Goal: Task Accomplishment & Management: Manage account settings

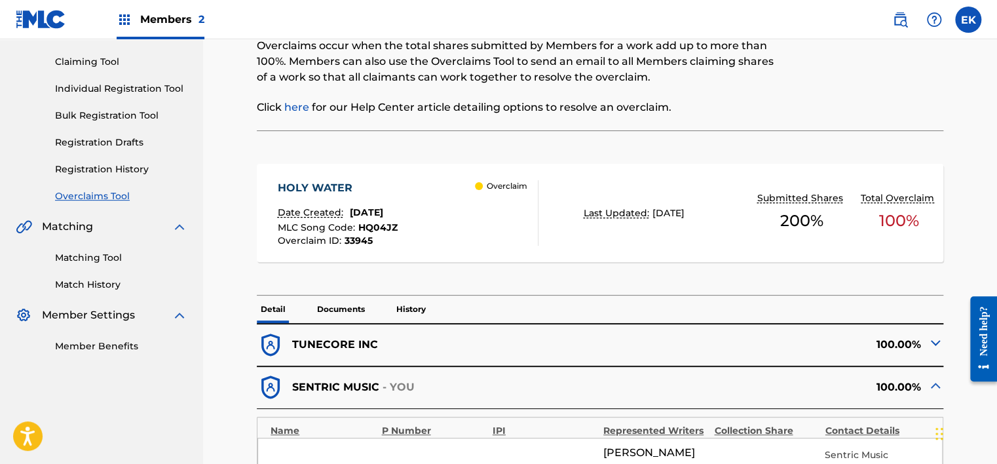
click at [904, 9] on link at bounding box center [900, 20] width 26 height 26
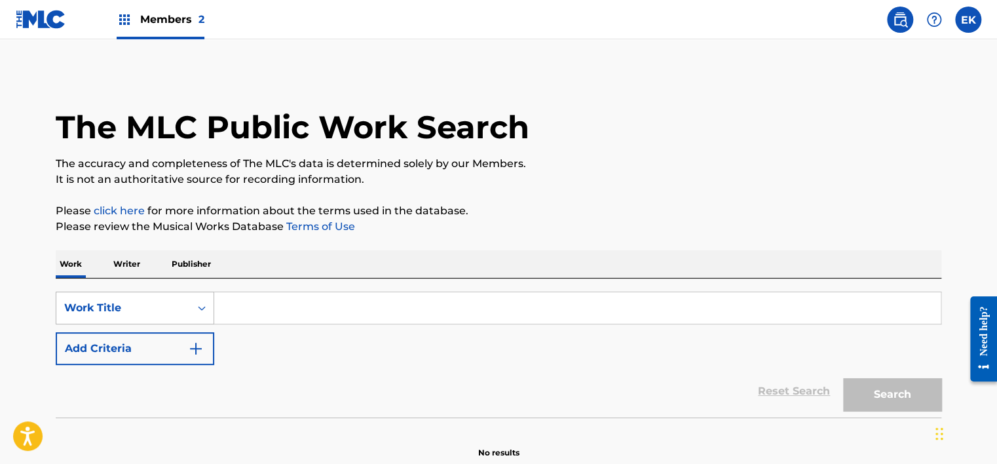
click at [188, 297] on div "Work Title" at bounding box center [135, 308] width 159 height 33
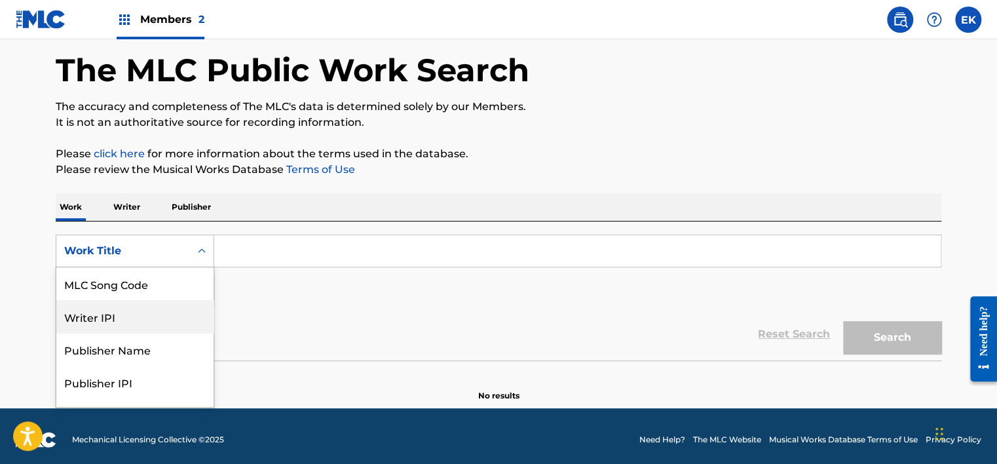
scroll to position [58, 0]
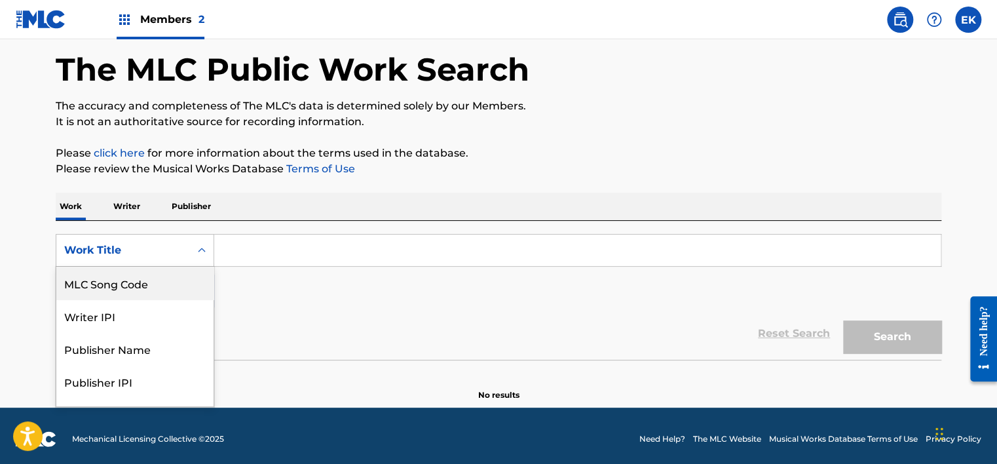
click at [169, 284] on div "MLC Song Code" at bounding box center [134, 283] width 157 height 33
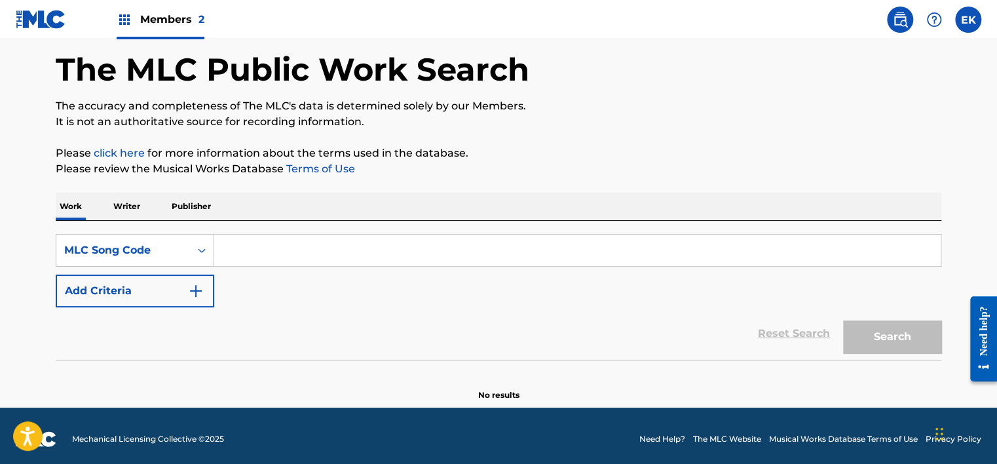
click at [257, 244] on input "Search Form" at bounding box center [577, 250] width 727 height 31
paste input "FI6NDZ"
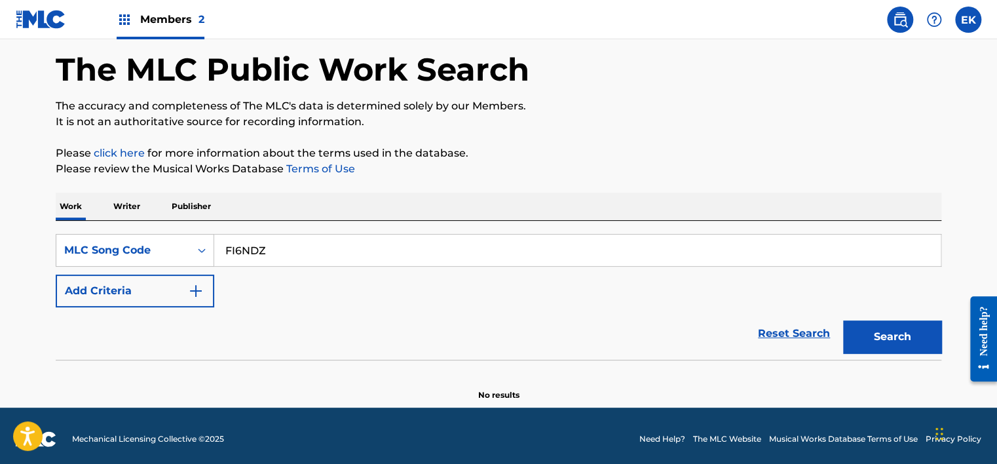
type input "FI6NDZ"
click at [902, 330] on button "Search" at bounding box center [892, 336] width 98 height 33
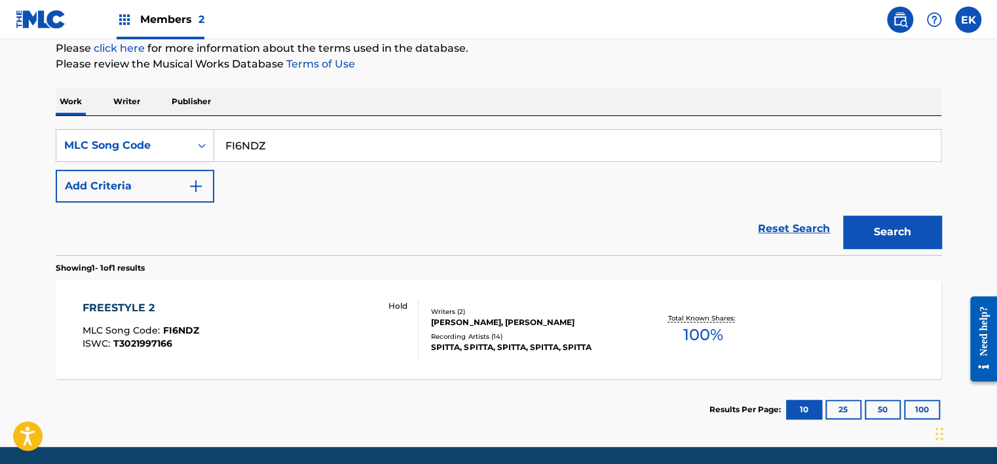
scroll to position [189, 0]
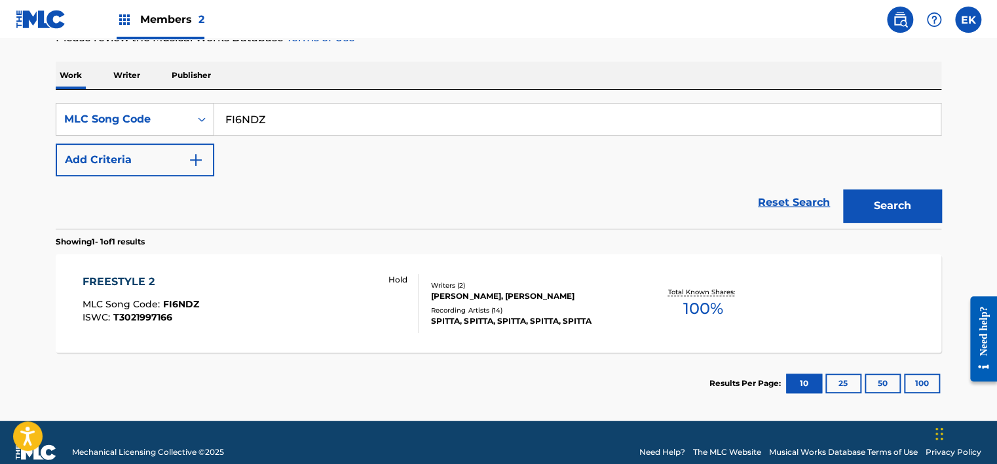
click at [318, 297] on div "FREESTYLE 2 MLC Song Code : FI6NDZ ISWC : T3021997166 Hold" at bounding box center [251, 303] width 337 height 59
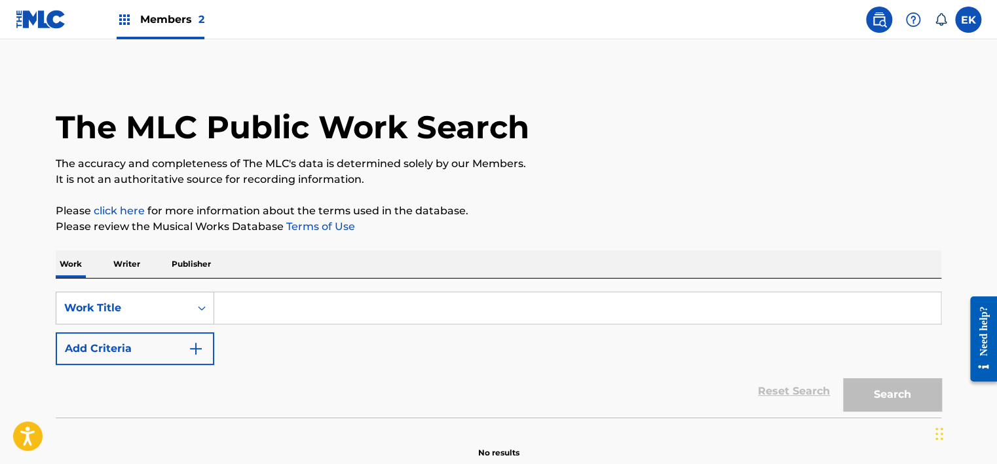
click at [162, 14] on span "Members 2" at bounding box center [172, 19] width 64 height 15
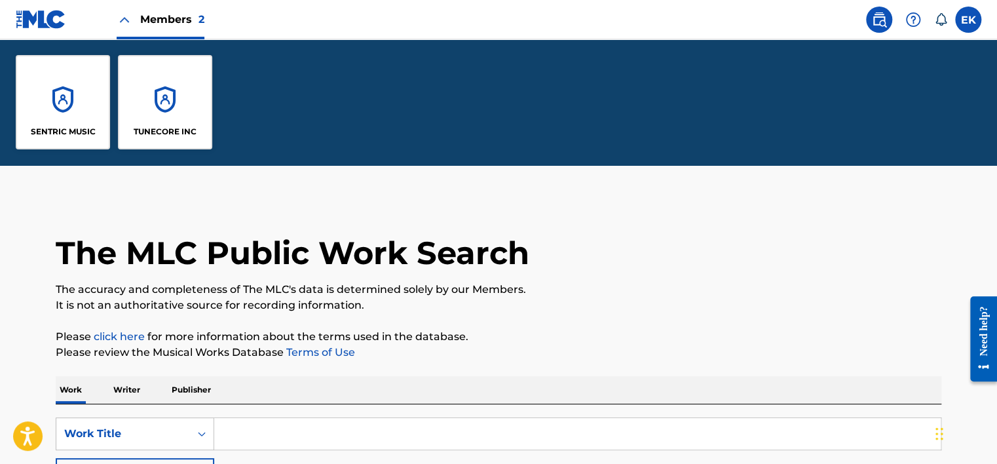
click at [178, 102] on div "TUNECORE INC" at bounding box center [165, 102] width 94 height 94
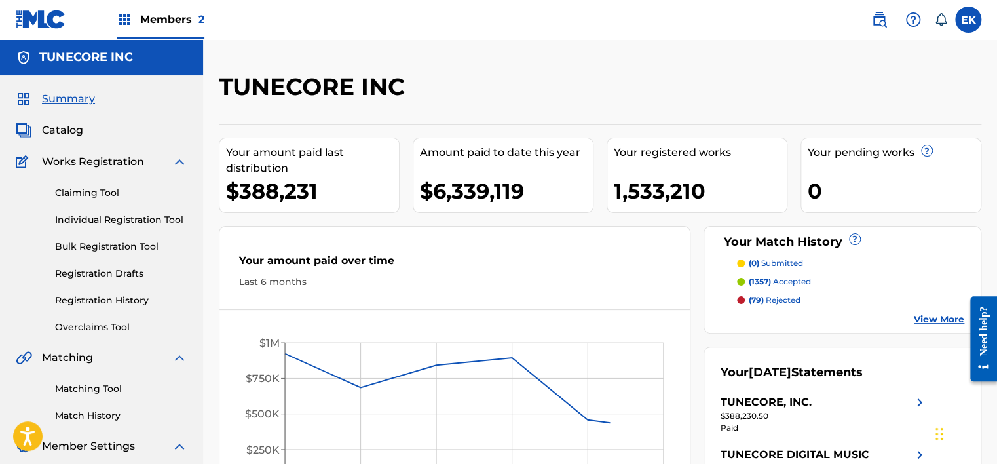
click at [113, 326] on link "Overclaims Tool" at bounding box center [121, 327] width 132 height 14
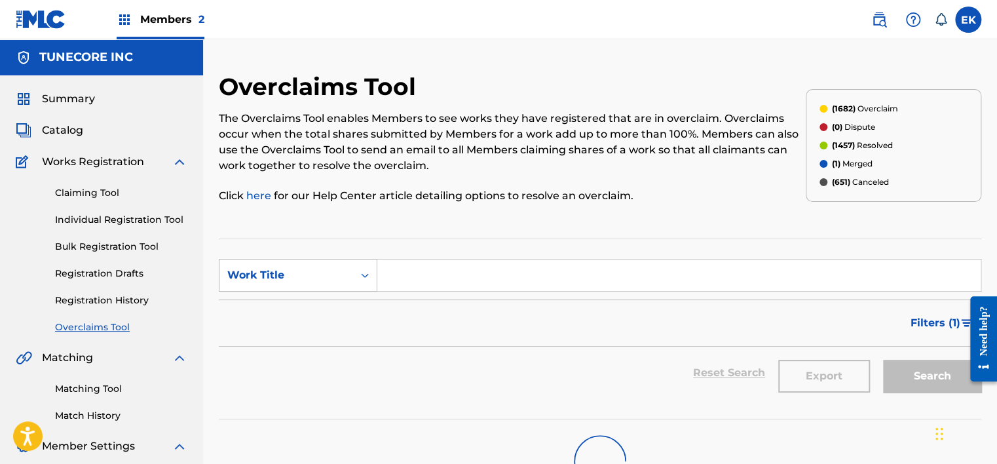
click at [336, 267] on div "Work Title" at bounding box center [286, 275] width 118 height 16
click at [316, 307] on div "MLC Song Code" at bounding box center [297, 308] width 157 height 33
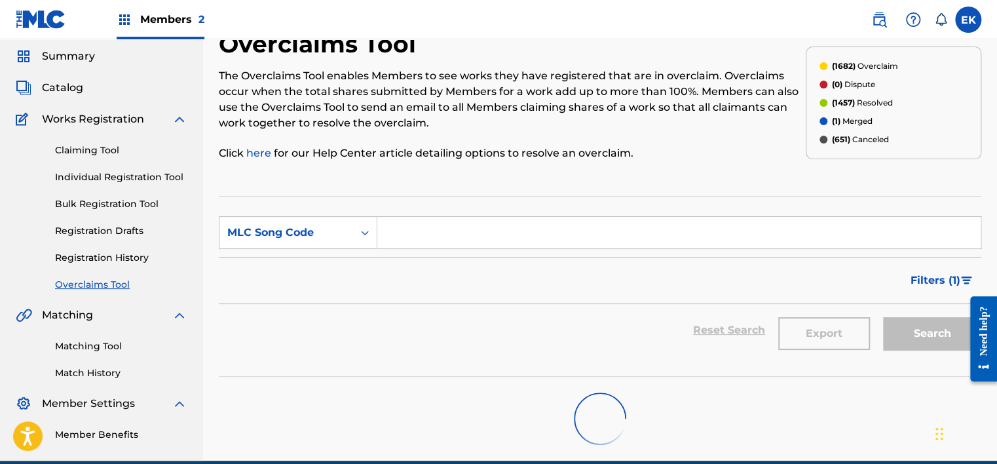
scroll to position [66, 0]
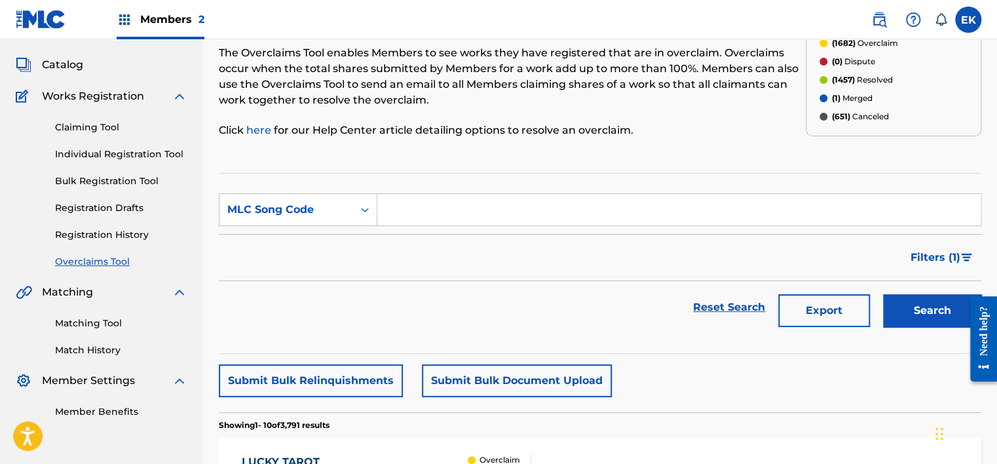
click at [398, 214] on input "Search Form" at bounding box center [678, 209] width 603 height 31
paste input "FB4QT0"
type input "FB4QT0"
click at [915, 301] on button "Search" at bounding box center [932, 310] width 98 height 33
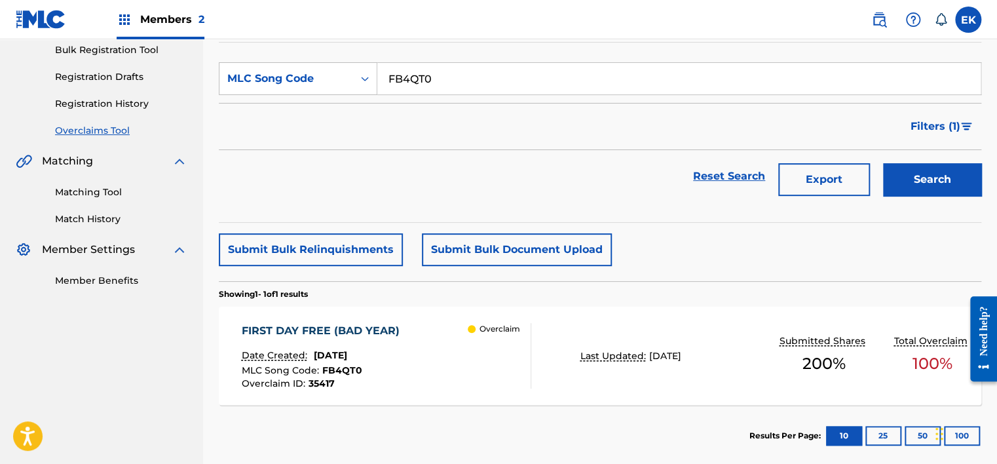
click at [420, 353] on div "FIRST DAY FREE (BAD YEAR) Date Created: September 09, 2025 MLC Song Code : FB4Q…" at bounding box center [387, 356] width 290 height 66
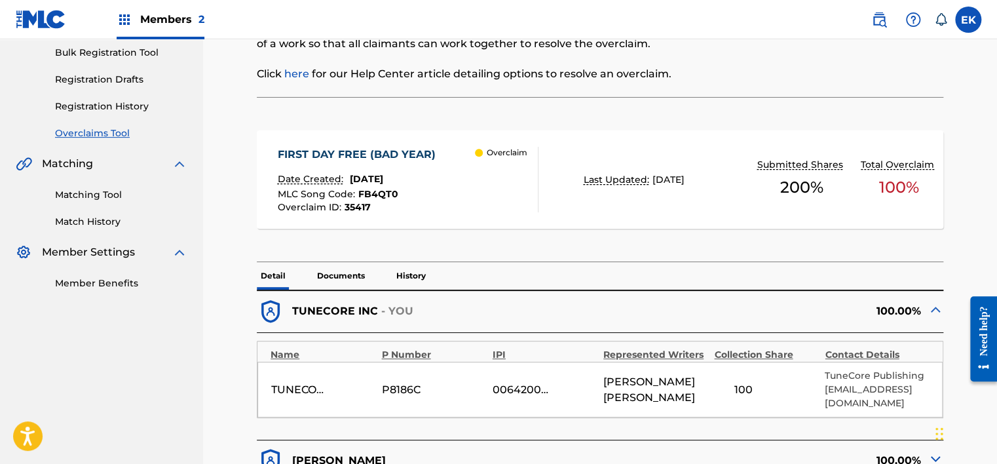
scroll to position [197, 0]
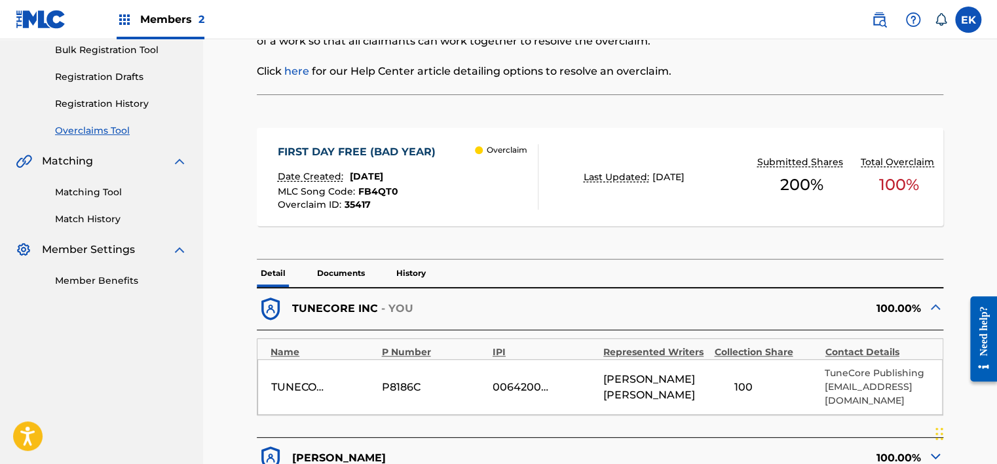
click at [345, 264] on p "Documents" at bounding box center [341, 273] width 56 height 28
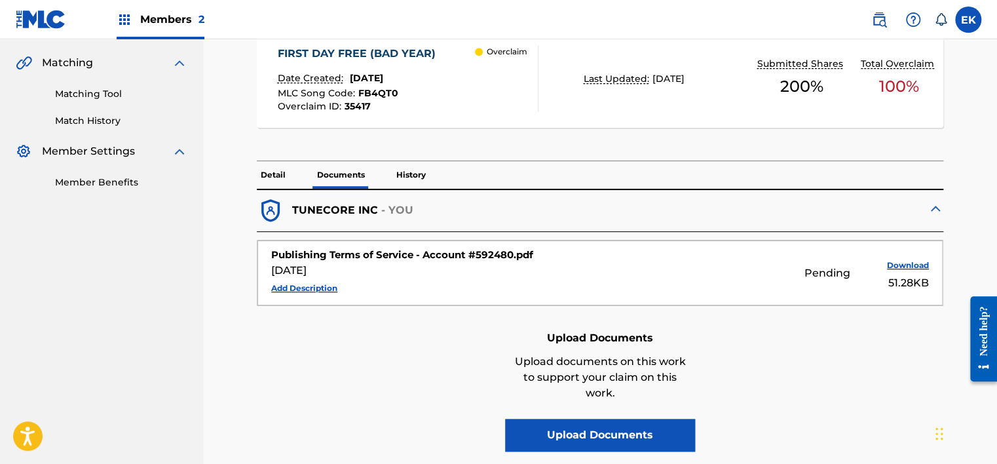
scroll to position [297, 0]
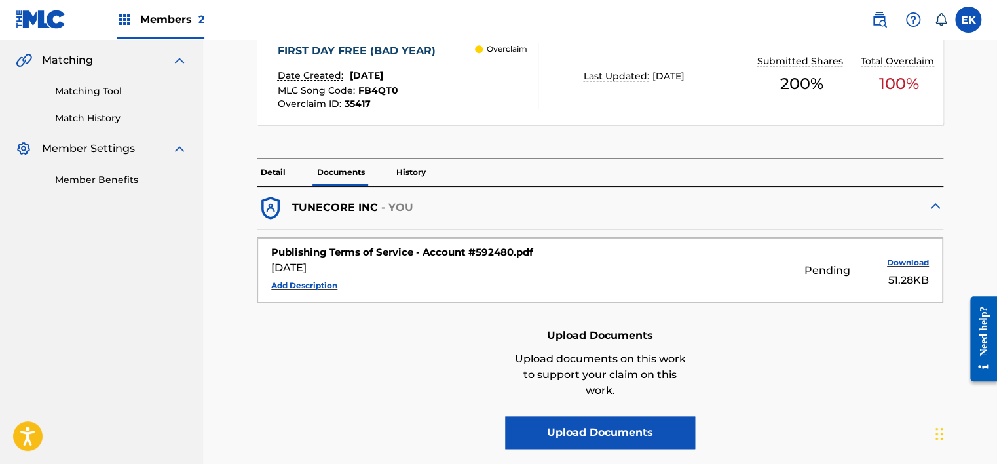
click at [425, 178] on p "History" at bounding box center [410, 173] width 37 height 28
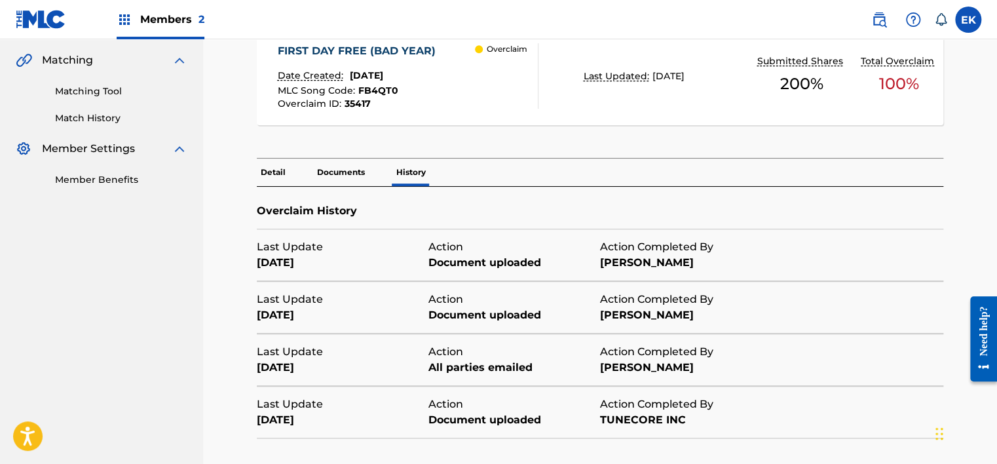
click at [335, 162] on p "Documents" at bounding box center [341, 173] width 56 height 28
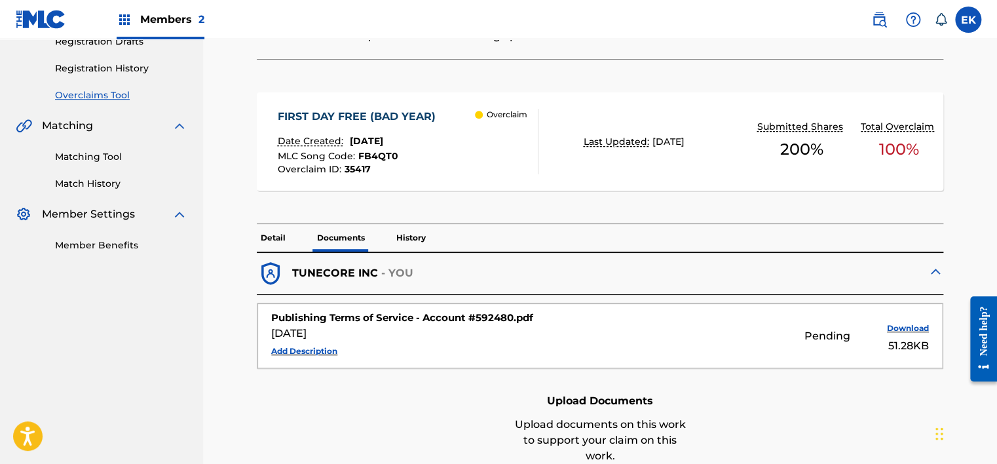
scroll to position [297, 0]
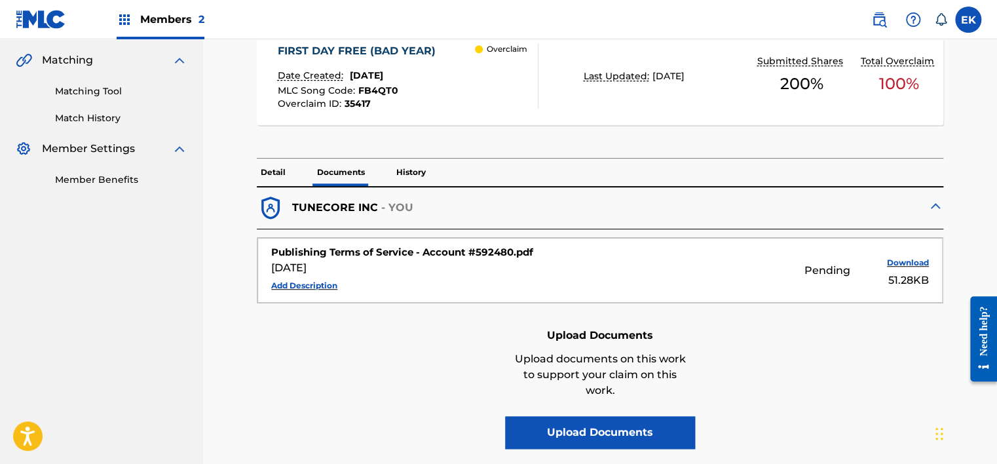
click at [657, 417] on button "Upload Documents" at bounding box center [600, 432] width 190 height 33
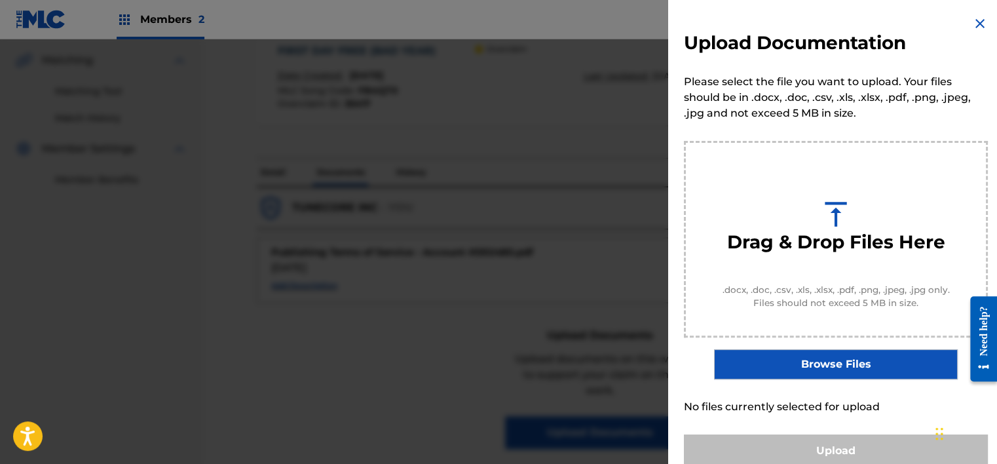
drag, startPoint x: 432, startPoint y: 381, endPoint x: 689, endPoint y: 216, distance: 305.0
click at [432, 380] on div at bounding box center [498, 271] width 997 height 464
click at [975, 24] on img at bounding box center [980, 24] width 16 height 16
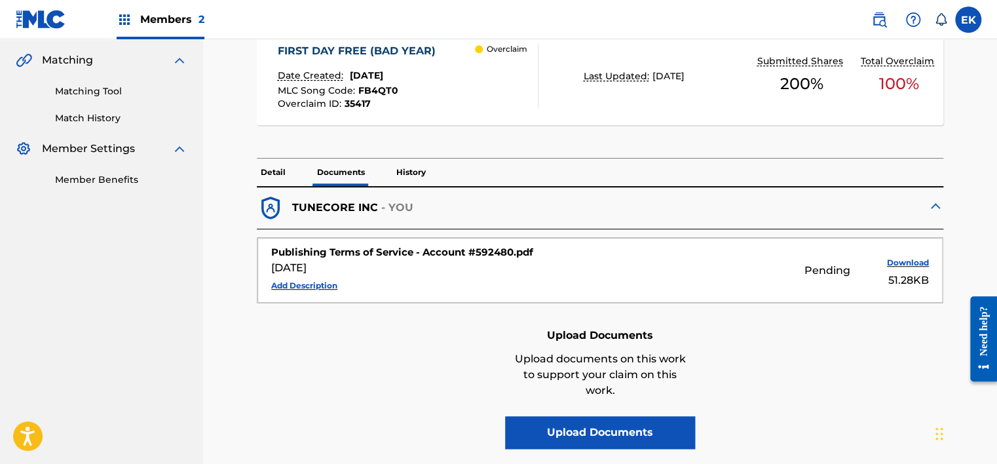
click at [617, 429] on button "Upload Documents" at bounding box center [600, 432] width 190 height 33
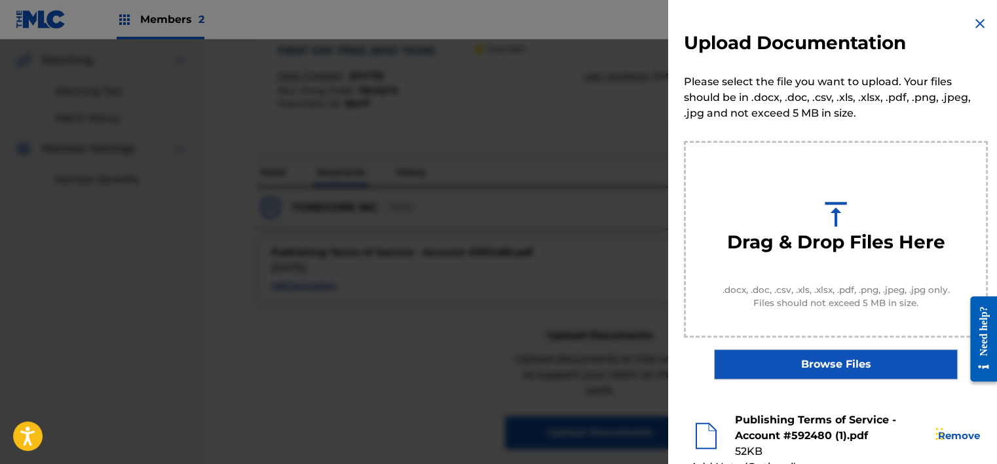
scroll to position [197, 0]
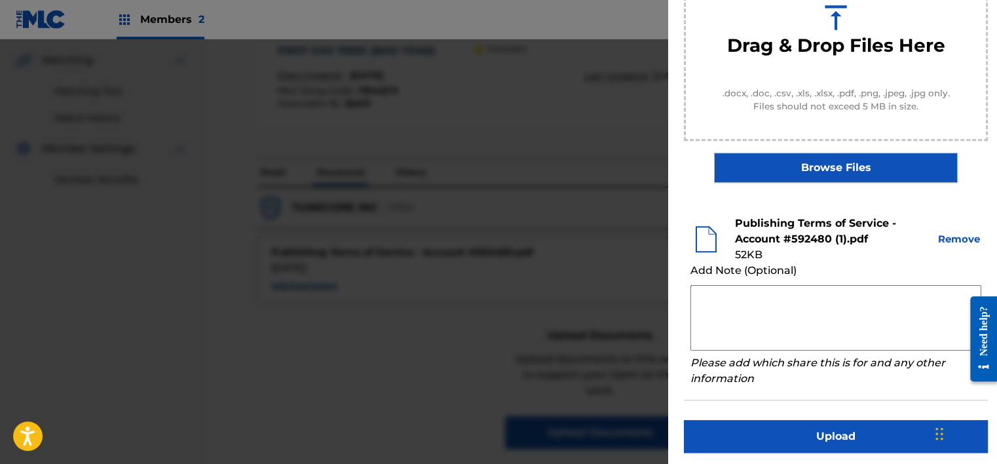
click at [827, 432] on button "Upload" at bounding box center [836, 436] width 304 height 33
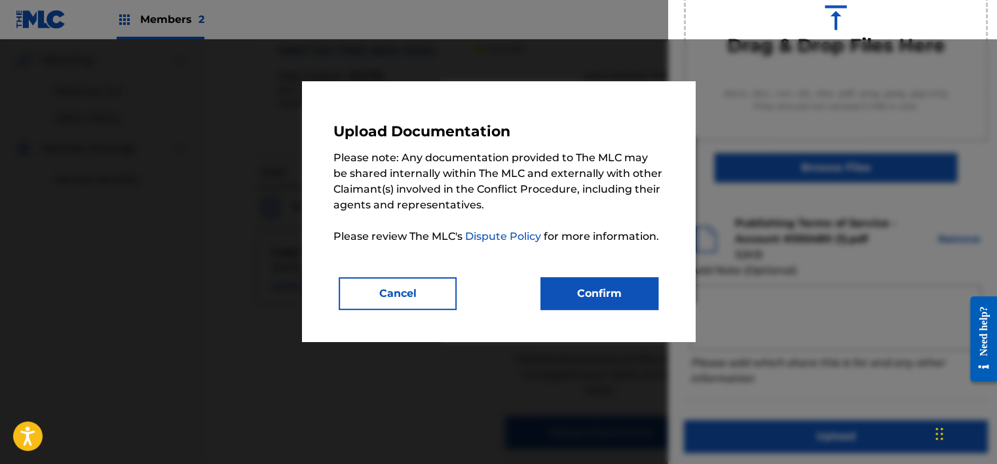
click at [609, 295] on button "Confirm" at bounding box center [600, 293] width 118 height 33
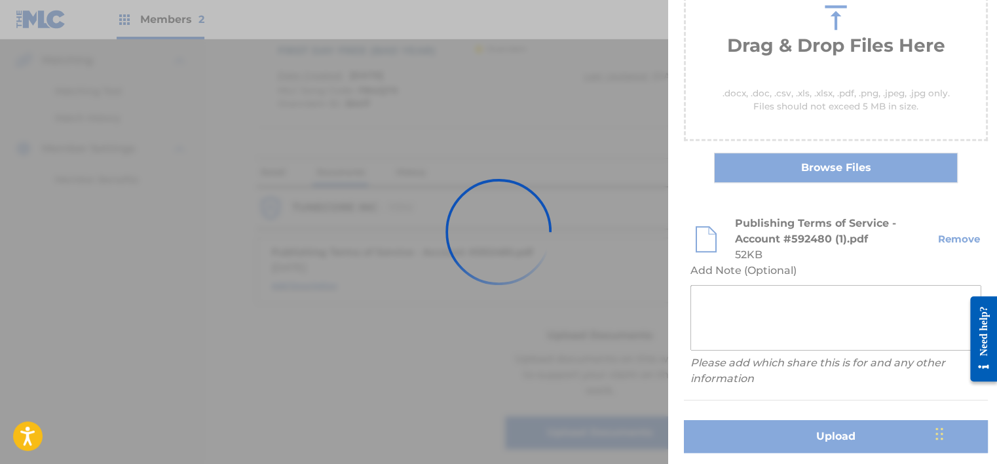
scroll to position [112, 0]
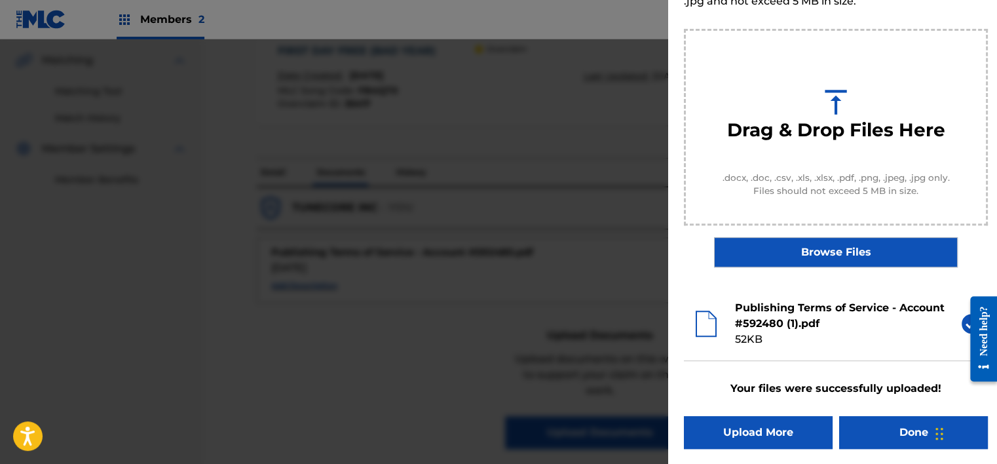
click at [865, 433] on button "Done" at bounding box center [913, 432] width 149 height 33
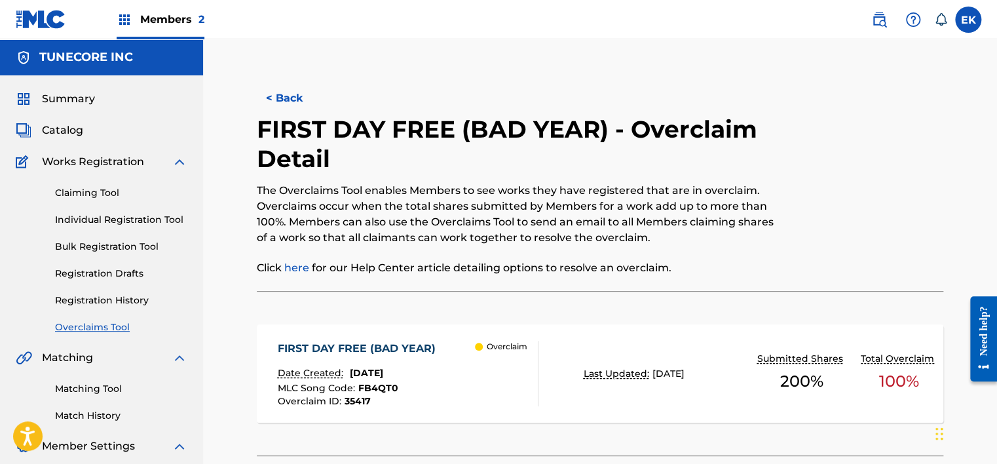
click at [275, 86] on button "< Back" at bounding box center [296, 98] width 79 height 33
click at [270, 96] on button "< Back" at bounding box center [296, 98] width 79 height 33
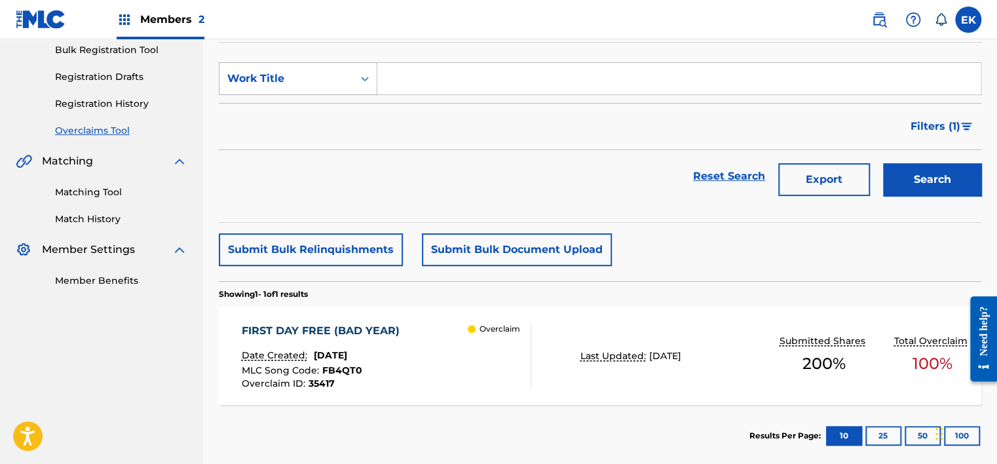
click at [315, 79] on div "Work Title" at bounding box center [286, 79] width 118 height 16
click at [317, 129] on div "Overclaim ID" at bounding box center [297, 144] width 157 height 33
click at [338, 66] on div "Overclaim ID" at bounding box center [298, 78] width 159 height 33
click at [332, 102] on div "Work Title" at bounding box center [297, 111] width 157 height 33
click at [435, 73] on input "Search Form" at bounding box center [678, 78] width 603 height 31
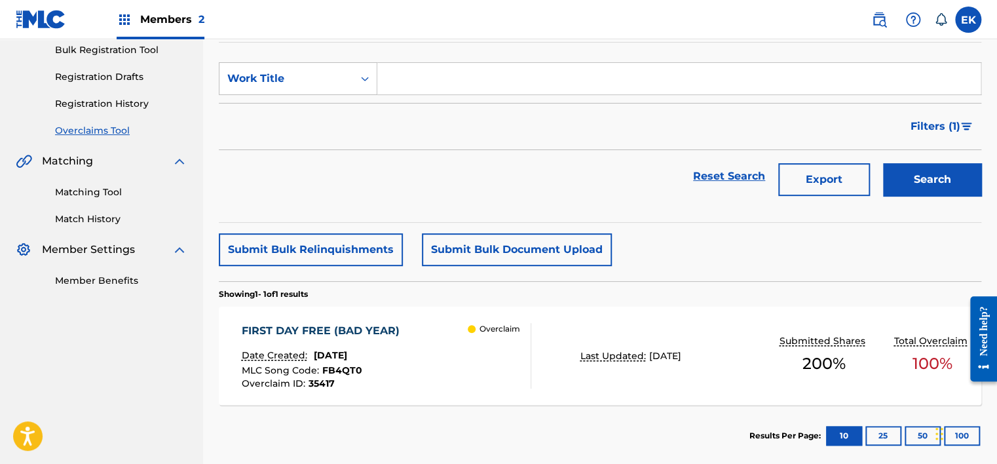
drag, startPoint x: 343, startPoint y: 98, endPoint x: 435, endPoint y: 75, distance: 94.4
paste input "VX28SZ"
type input "VX28SZ"
drag, startPoint x: 904, startPoint y: 170, endPoint x: 839, endPoint y: 170, distance: 64.2
click at [904, 170] on button "Search" at bounding box center [932, 179] width 98 height 33
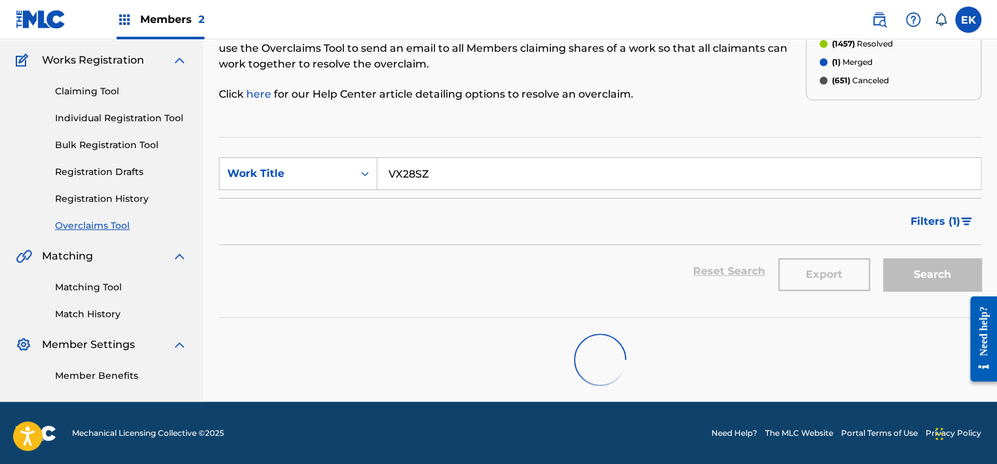
scroll to position [117, 0]
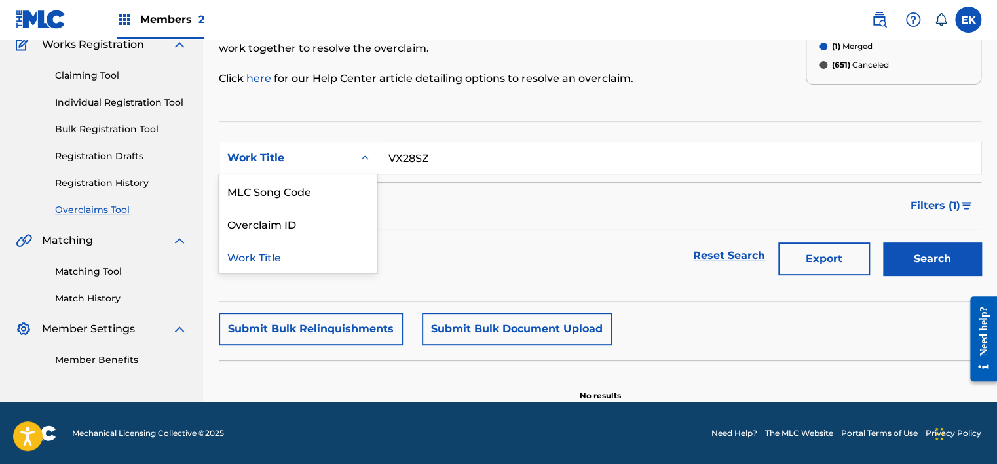
click at [354, 158] on div "Search Form" at bounding box center [365, 158] width 24 height 24
click at [326, 189] on div "MLC Song Code" at bounding box center [297, 190] width 157 height 33
click at [537, 167] on input "Search Form" at bounding box center [678, 157] width 603 height 31
paste input "VX28SZ"
type input "VX28SZ"
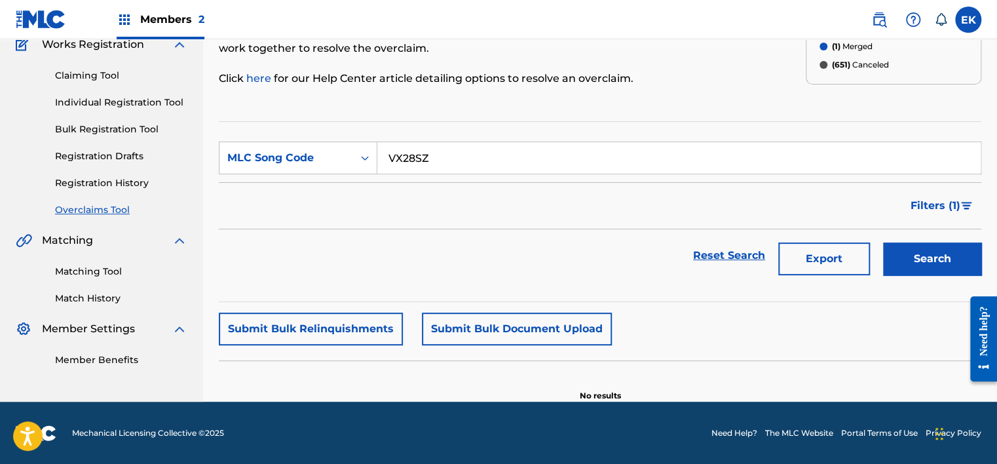
click at [947, 254] on button "Search" at bounding box center [932, 258] width 98 height 33
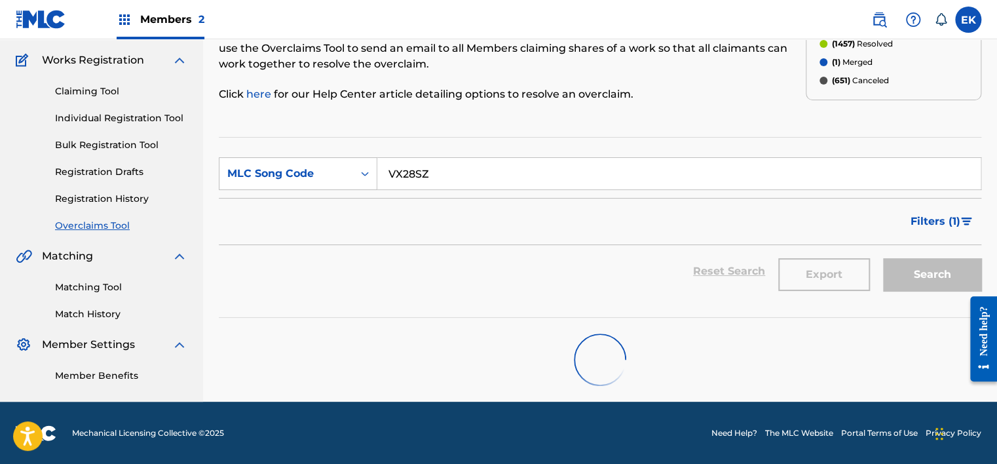
click at [176, 18] on span "Members 2" at bounding box center [172, 19] width 64 height 15
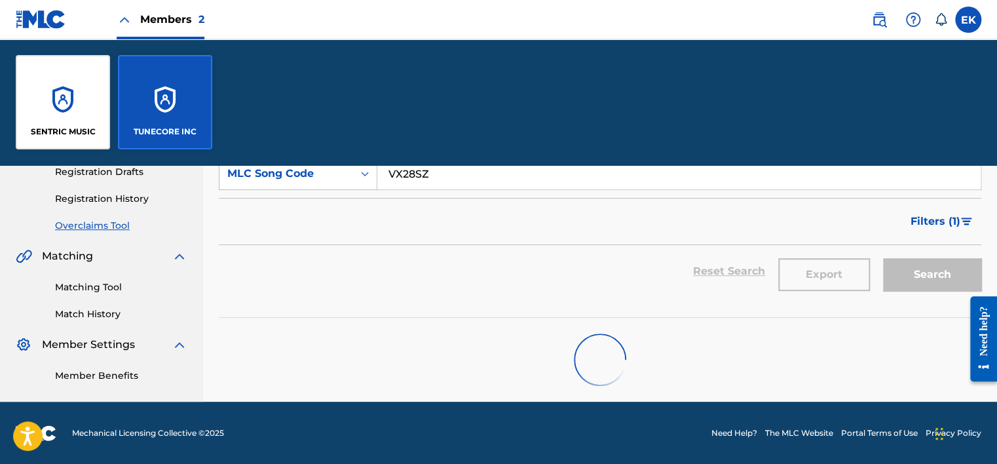
scroll to position [243, 0]
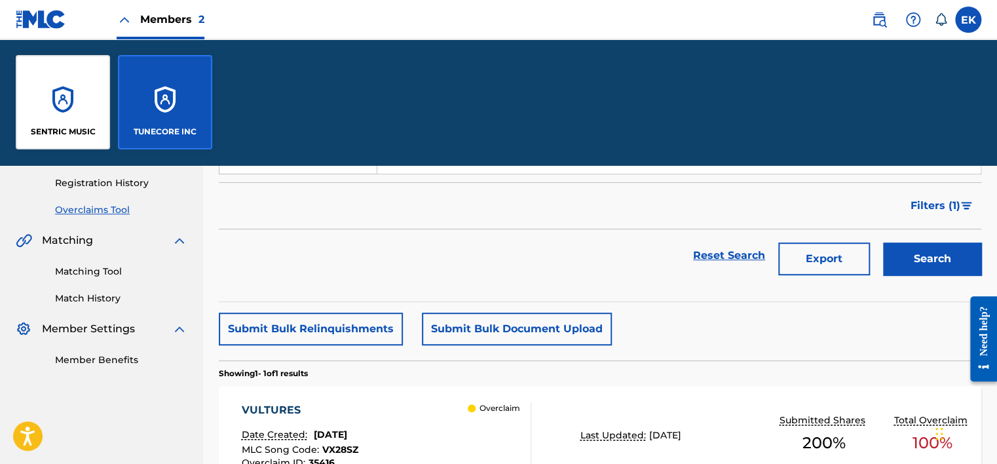
click at [264, 292] on section "SearchWithCriteriaee02efe4-5142-4b85-9b91-e92f859d12b6 MLC Song Code VX28SZ Fil…" at bounding box center [600, 211] width 763 height 181
click at [395, 229] on div "Reset Search Export Search" at bounding box center [600, 255] width 763 height 52
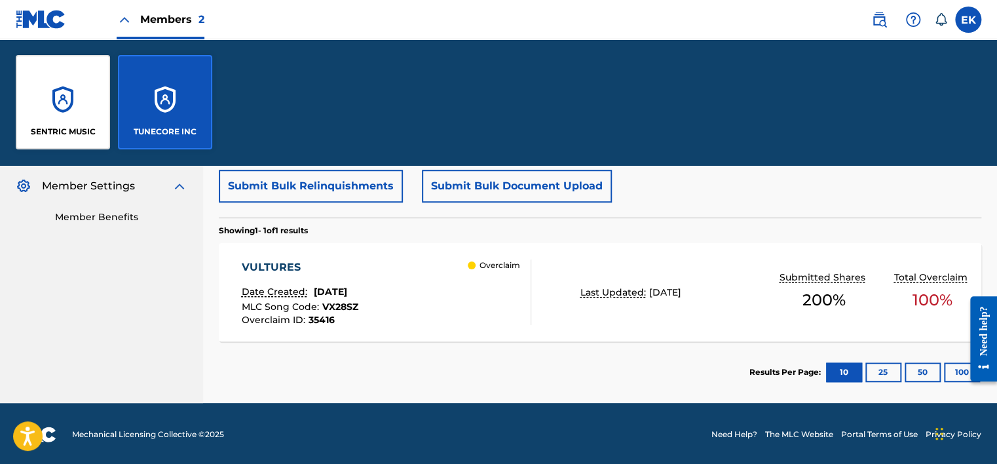
scroll to position [387, 0]
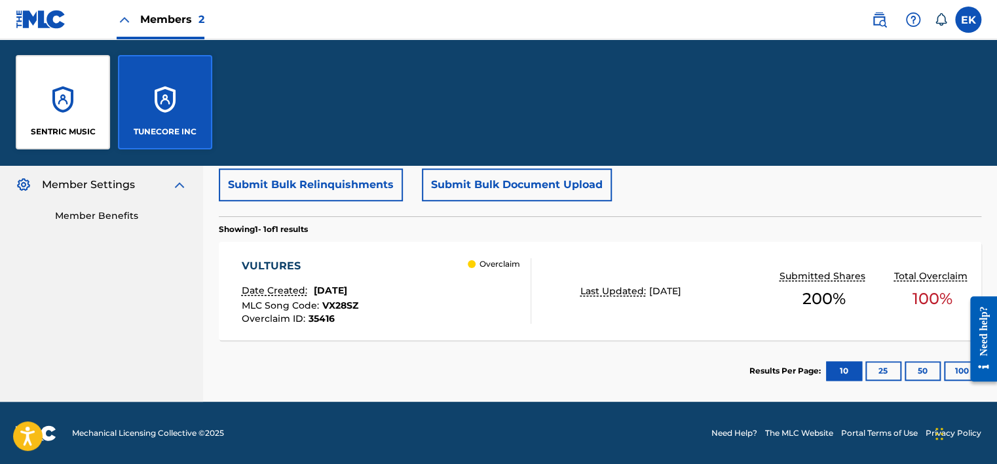
click at [440, 284] on div "VULTURES Date Created: September 09, 2025 MLC Song Code : VX28SZ Overclaim ID :…" at bounding box center [387, 291] width 290 height 66
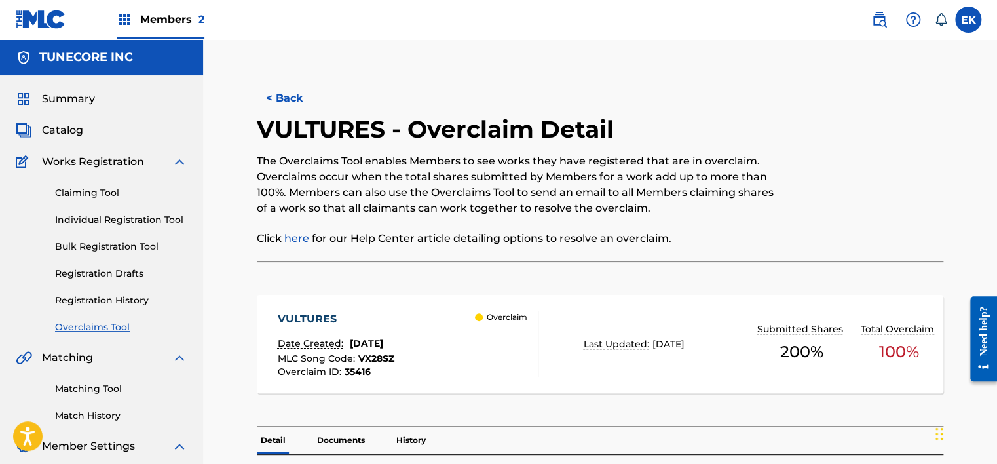
drag, startPoint x: 349, startPoint y: 440, endPoint x: 358, endPoint y: 406, distance: 35.3
click at [349, 440] on p "Documents" at bounding box center [341, 441] width 56 height 28
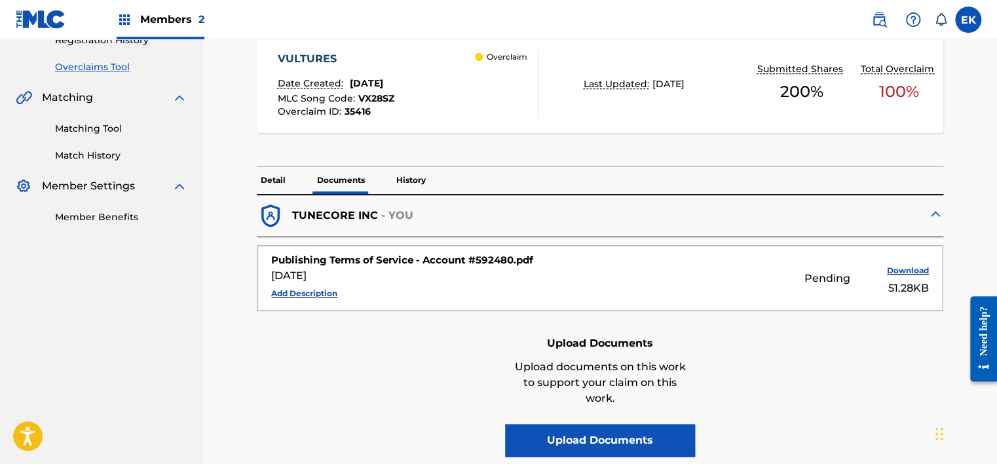
scroll to position [262, 0]
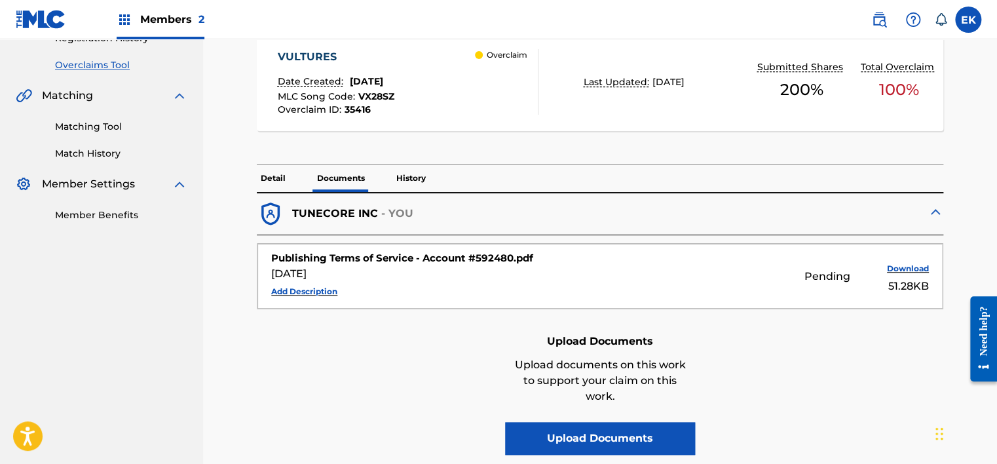
click at [545, 436] on button "Upload Documents" at bounding box center [600, 438] width 190 height 33
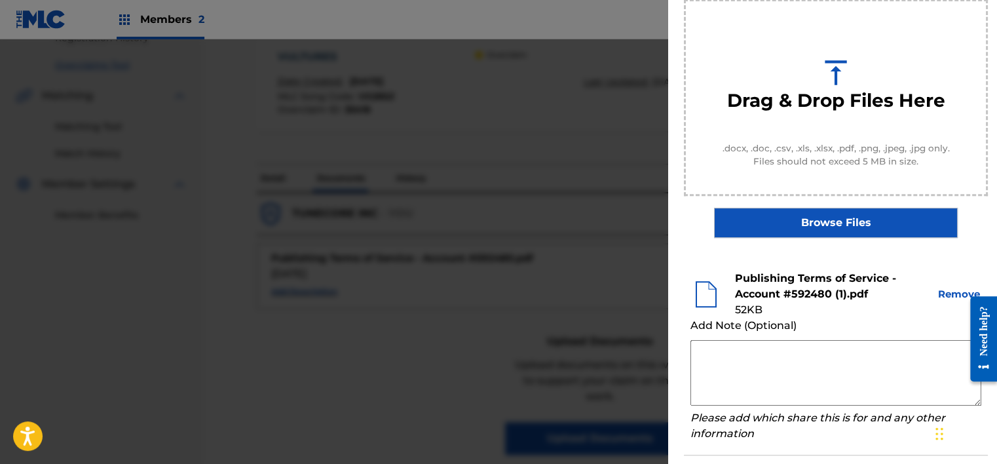
scroll to position [200, 0]
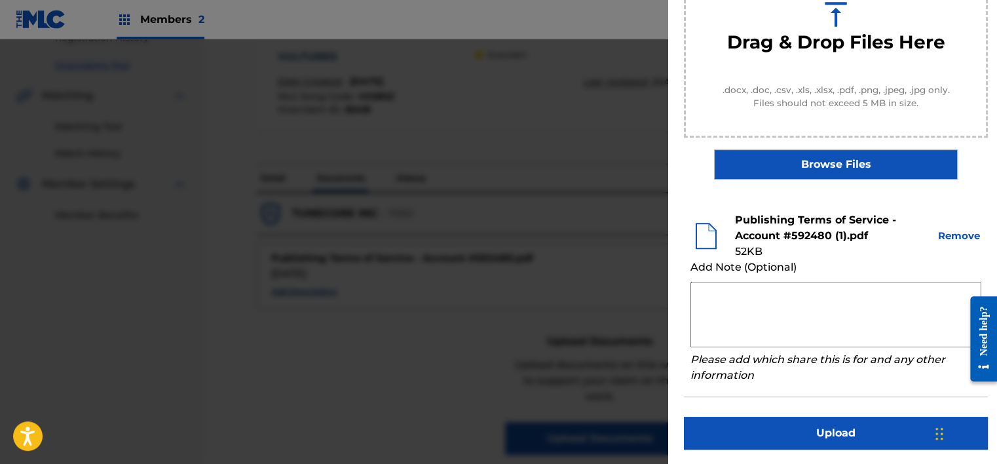
click at [811, 430] on button "Upload" at bounding box center [836, 433] width 304 height 33
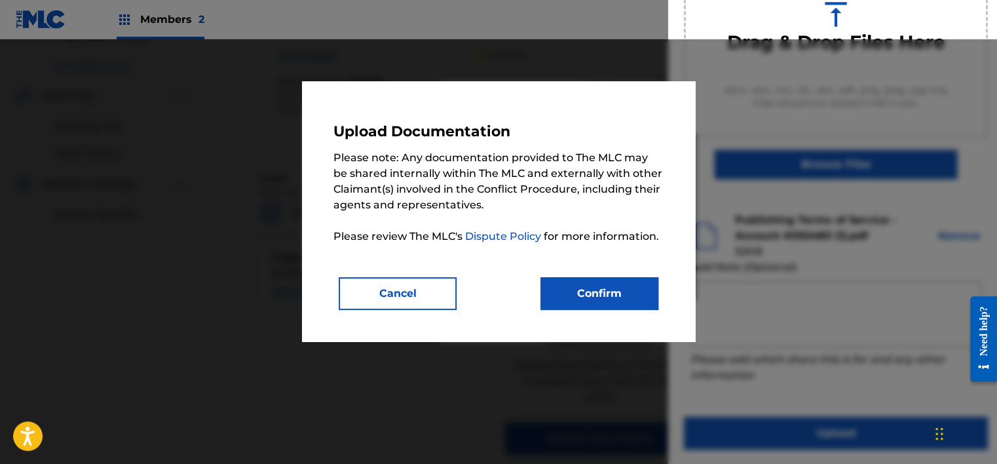
click at [606, 313] on div "Upload Documentation Please note: Any documentation provided to The MLC may be …" at bounding box center [498, 211] width 393 height 260
click at [605, 306] on button "Confirm" at bounding box center [600, 293] width 118 height 33
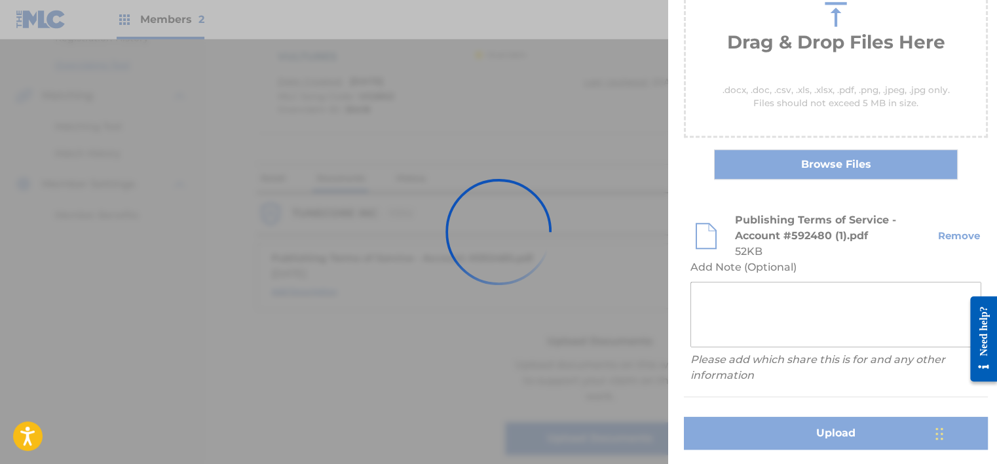
scroll to position [112, 0]
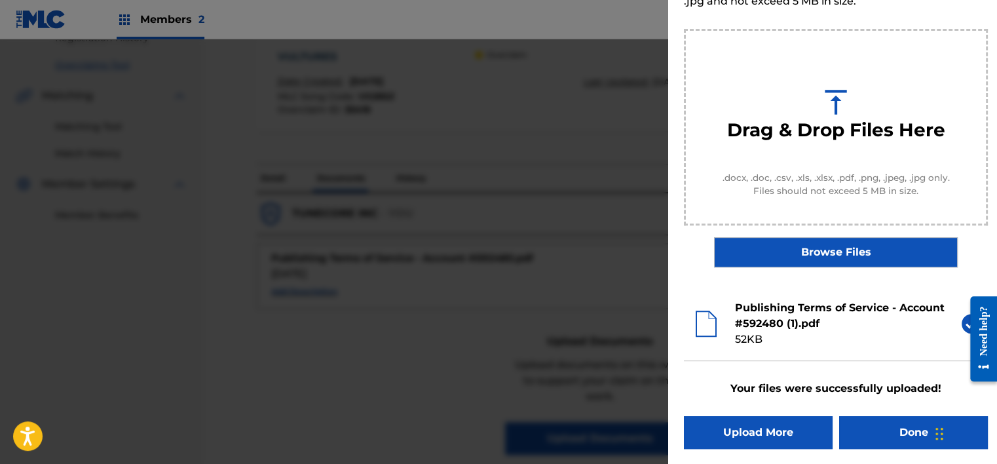
drag, startPoint x: 911, startPoint y: 446, endPoint x: 845, endPoint y: 402, distance: 79.4
click at [910, 444] on button "Done" at bounding box center [913, 432] width 149 height 33
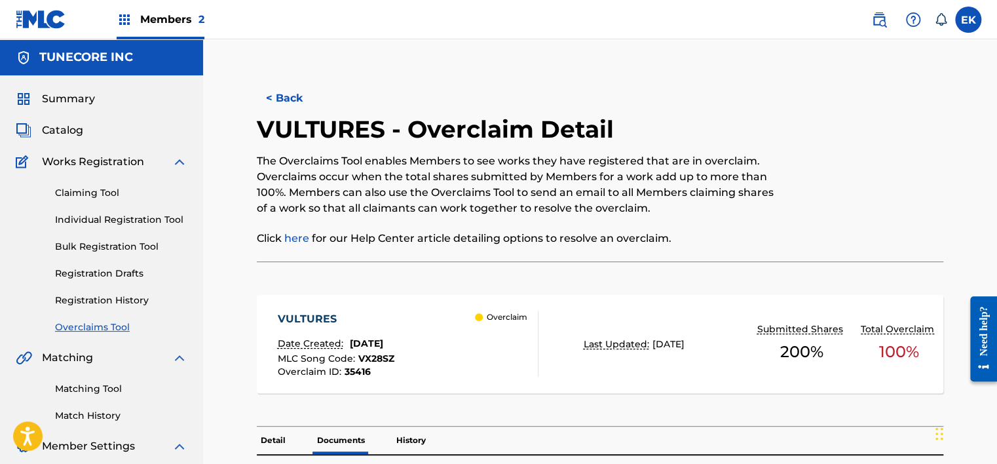
click at [273, 100] on button "< Back" at bounding box center [296, 98] width 79 height 33
click at [308, 98] on button "< Back" at bounding box center [296, 98] width 79 height 33
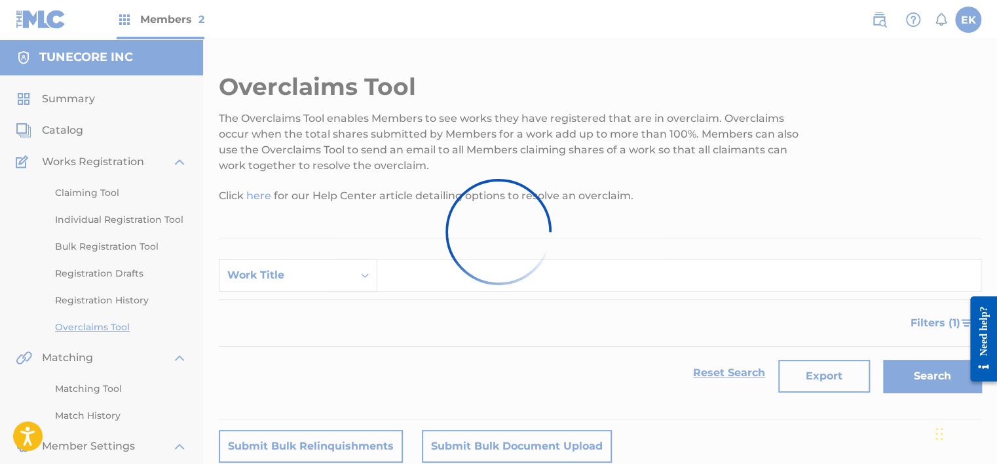
scroll to position [227, 0]
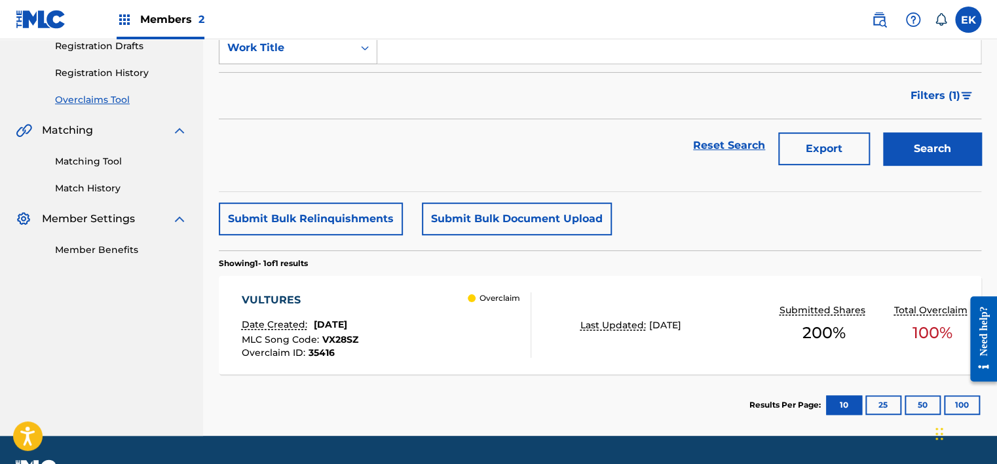
click at [315, 51] on div "Work Title" at bounding box center [286, 48] width 118 height 16
click at [317, 77] on div "MLC Song Code" at bounding box center [297, 80] width 157 height 33
click at [408, 45] on input "Search Form" at bounding box center [678, 47] width 603 height 31
paste input "S68Y1X"
type input "S68Y1X"
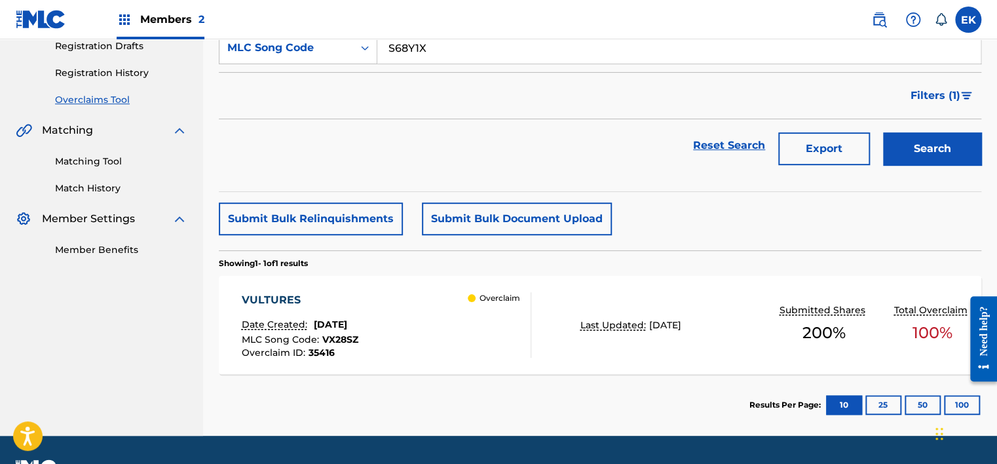
click at [925, 155] on button "Search" at bounding box center [932, 148] width 98 height 33
click at [430, 332] on div "STUNT Date Created: September 09, 2025 MLC Song Code : S68Y1X Overclaim ID : 35…" at bounding box center [387, 325] width 290 height 66
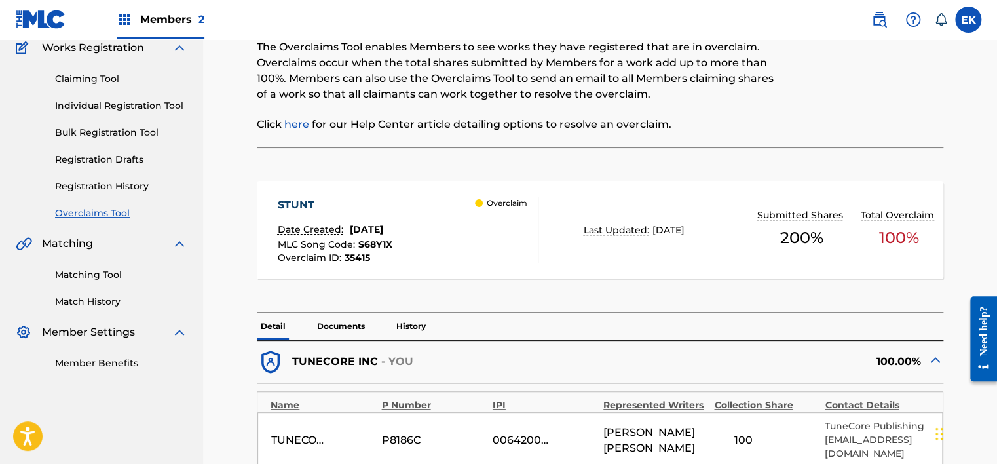
scroll to position [131, 0]
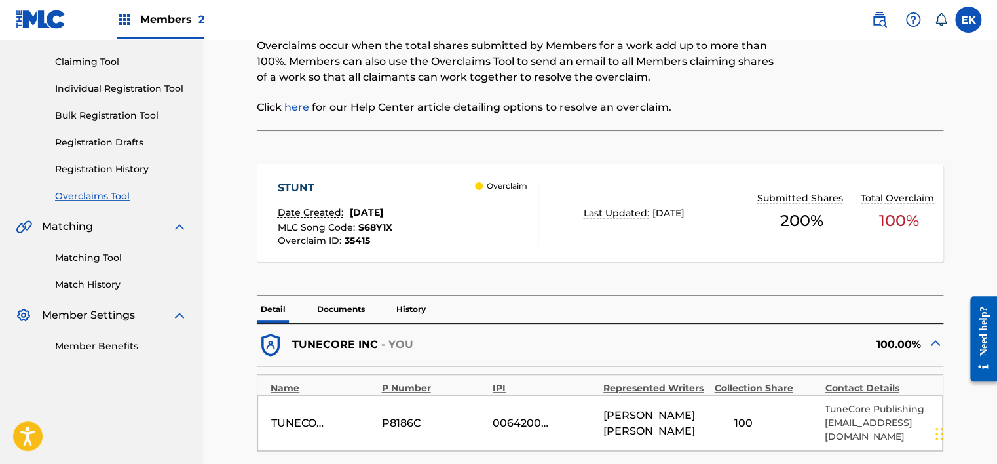
click at [347, 303] on p "Documents" at bounding box center [341, 309] width 56 height 28
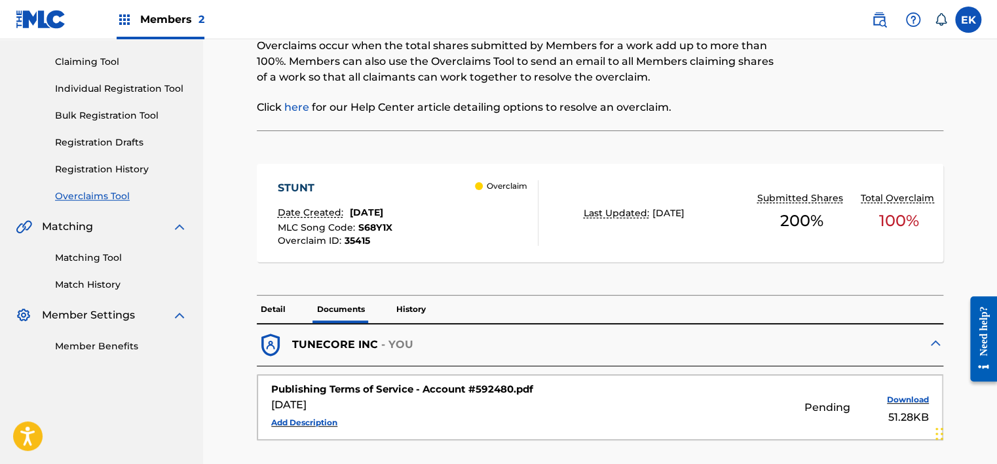
click at [409, 305] on p "History" at bounding box center [410, 309] width 37 height 28
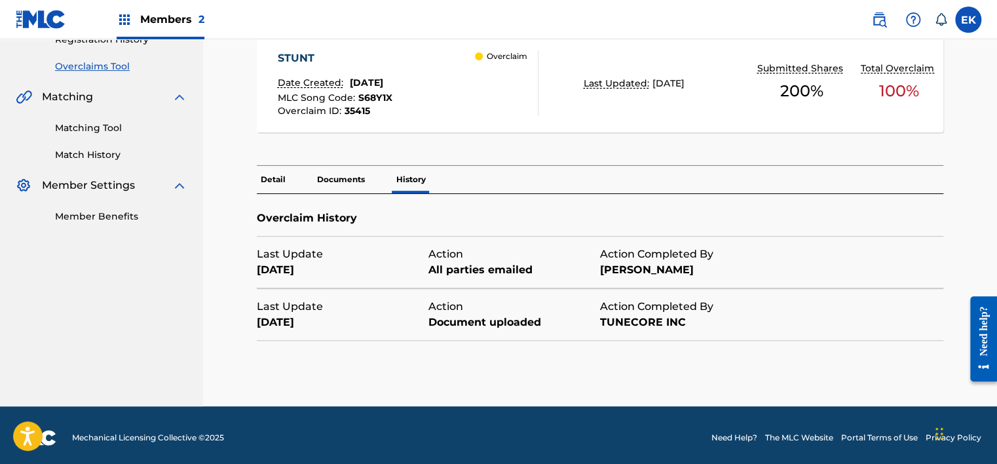
scroll to position [265, 0]
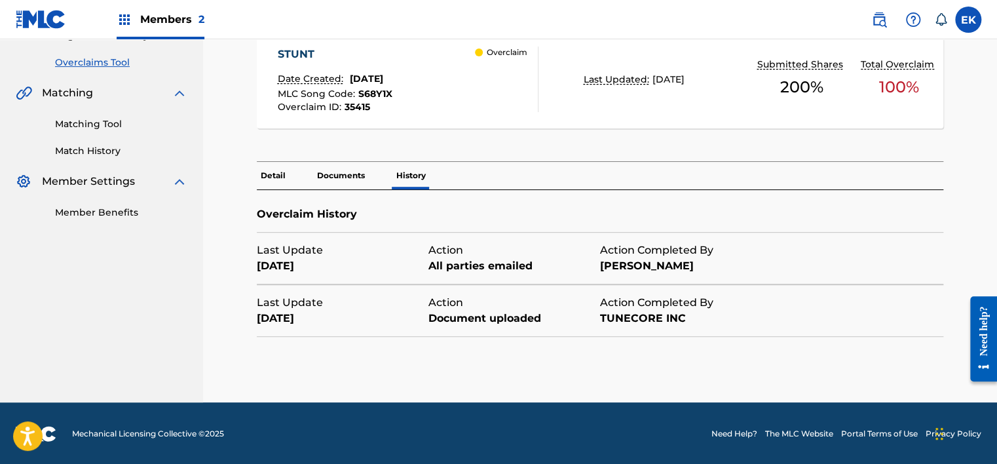
click at [356, 173] on p "Documents" at bounding box center [341, 176] width 56 height 28
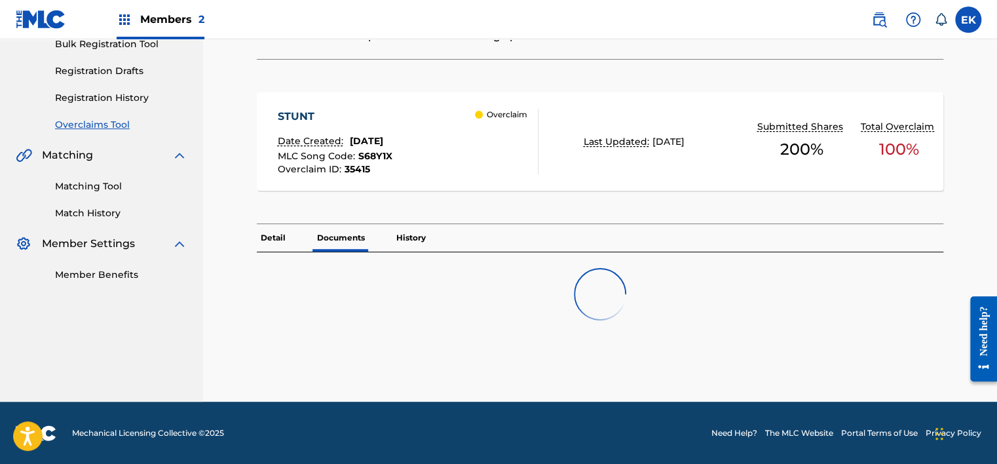
scroll to position [265, 0]
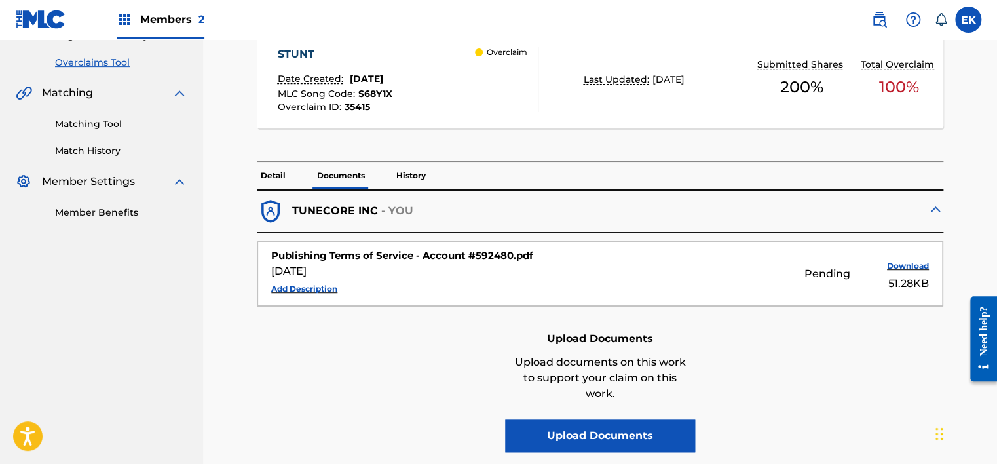
click at [410, 172] on p "History" at bounding box center [410, 176] width 37 height 28
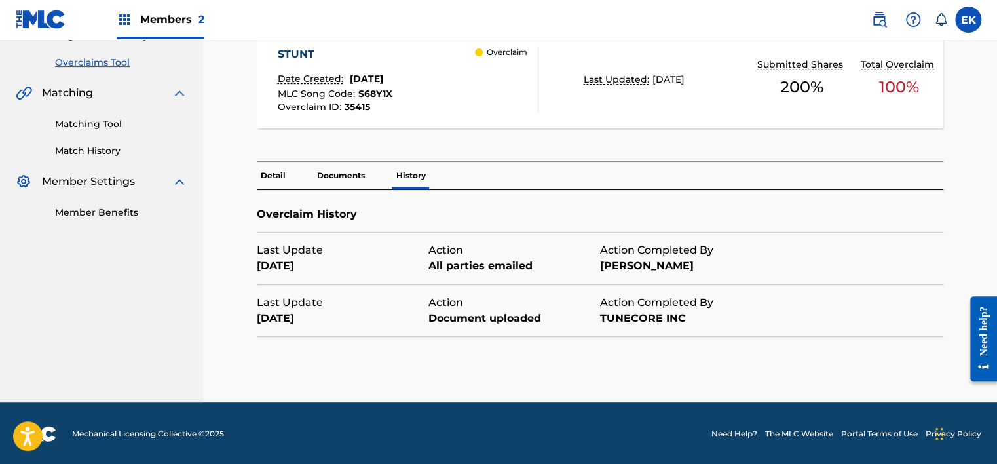
click at [355, 168] on p "Documents" at bounding box center [341, 176] width 56 height 28
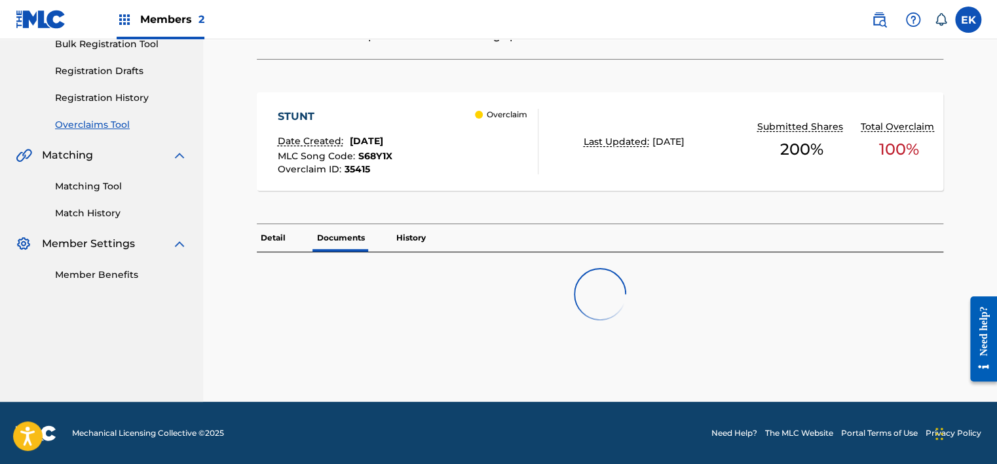
scroll to position [265, 0]
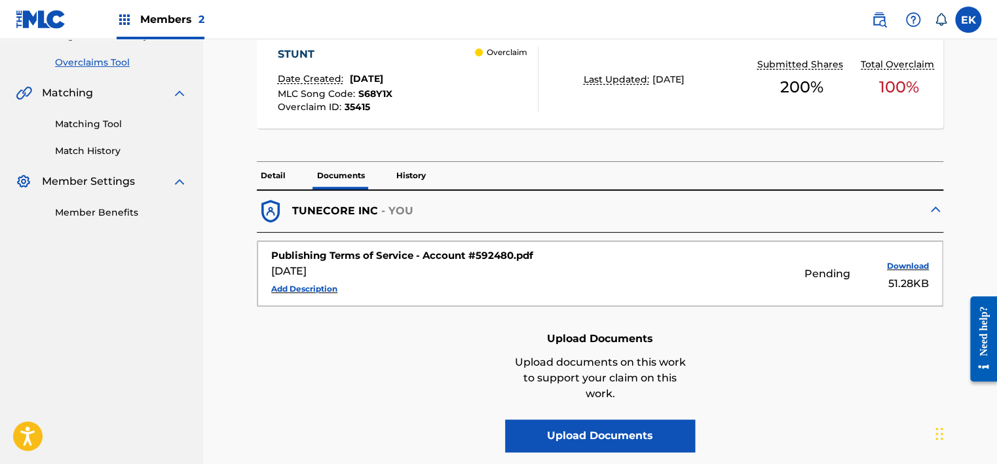
click at [282, 172] on p "Detail" at bounding box center [273, 176] width 33 height 28
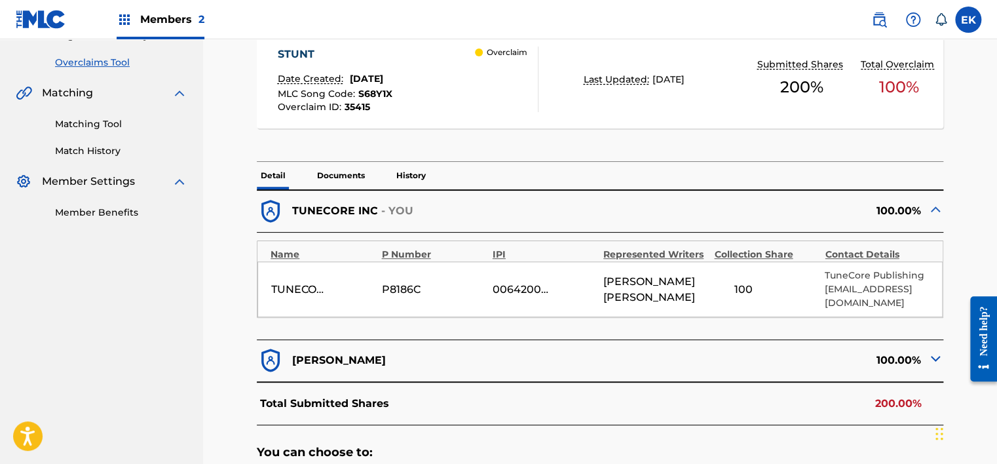
click at [334, 166] on p "Documents" at bounding box center [341, 176] width 56 height 28
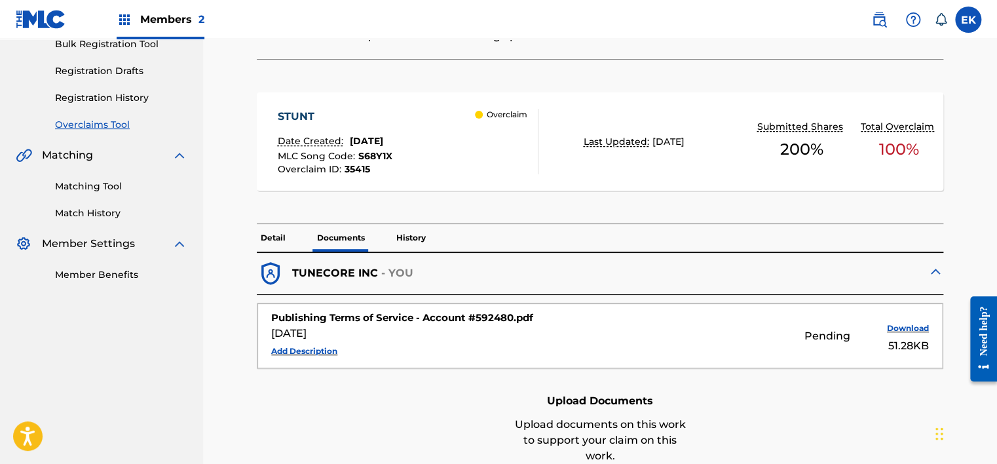
scroll to position [265, 0]
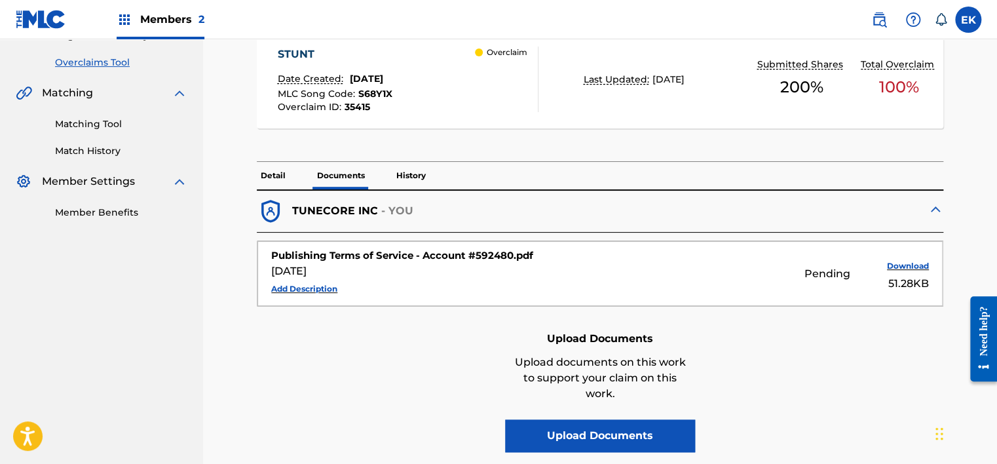
click at [407, 176] on p "History" at bounding box center [410, 176] width 37 height 28
